Goal: Information Seeking & Learning: Learn about a topic

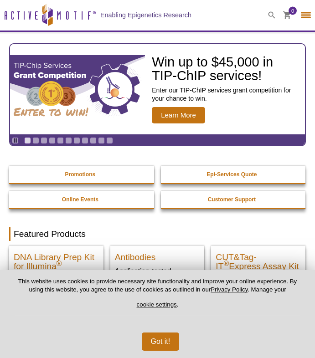
select select "[GEOGRAPHIC_DATA]"
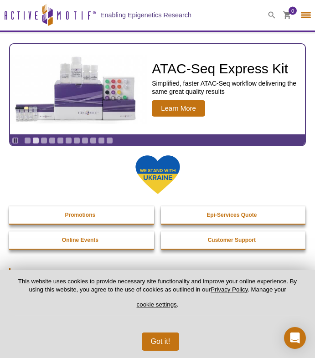
click at [307, 11] on div at bounding box center [306, 15] width 18 height 31
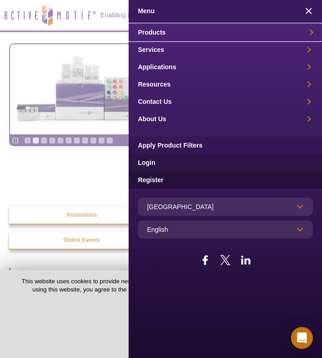
click at [226, 30] on link "Products" at bounding box center [225, 32] width 193 height 17
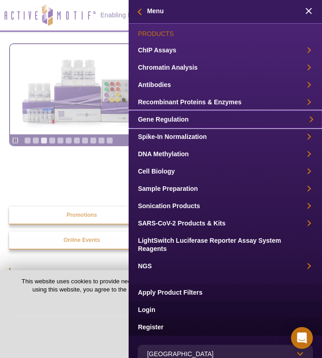
click at [192, 118] on link "Gene Regulation" at bounding box center [225, 119] width 193 height 17
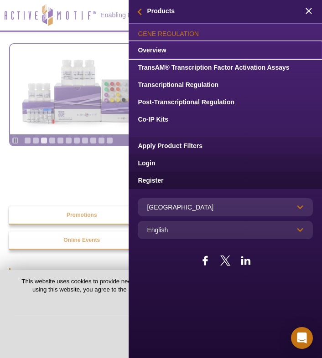
click at [153, 47] on link "Overview" at bounding box center [225, 49] width 193 height 17
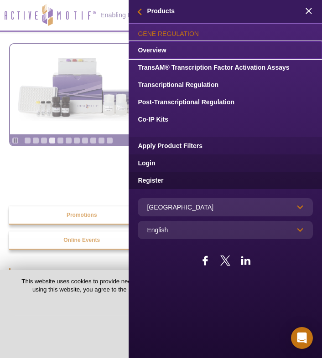
click at [152, 45] on link "Overview" at bounding box center [225, 49] width 193 height 17
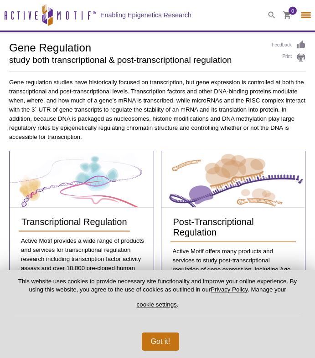
select select "[GEOGRAPHIC_DATA]"
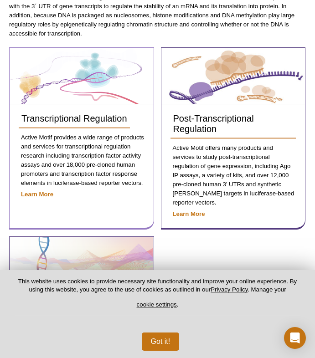
scroll to position [104, 0]
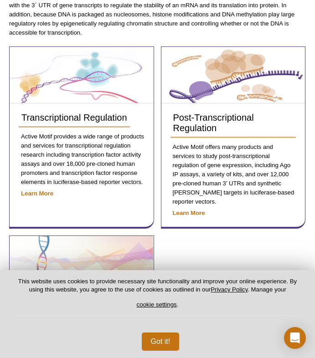
click at [33, 24] on p "Gene regulation studies have historically focused on transcription, but gene ex…" at bounding box center [157, 6] width 297 height 64
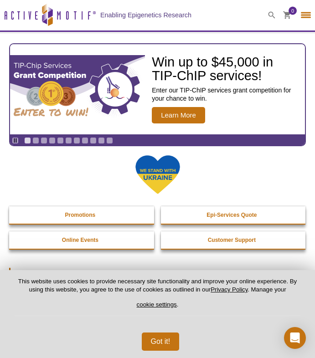
select select "[GEOGRAPHIC_DATA]"
